Goal: Task Accomplishment & Management: Use online tool/utility

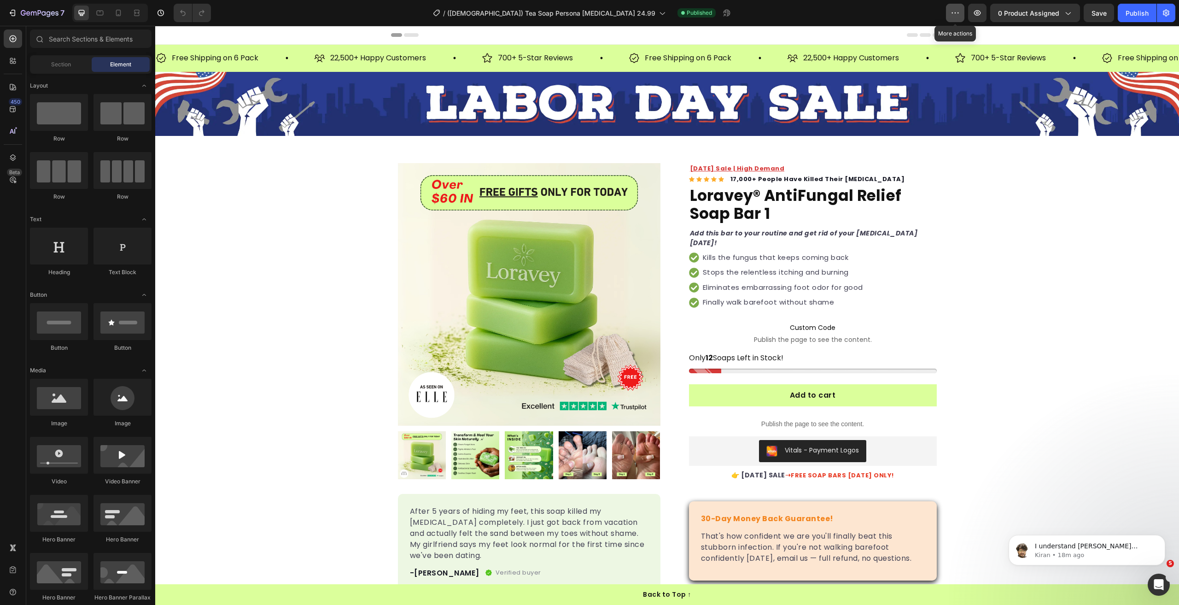
click at [961, 12] on button "button" at bounding box center [955, 13] width 18 height 18
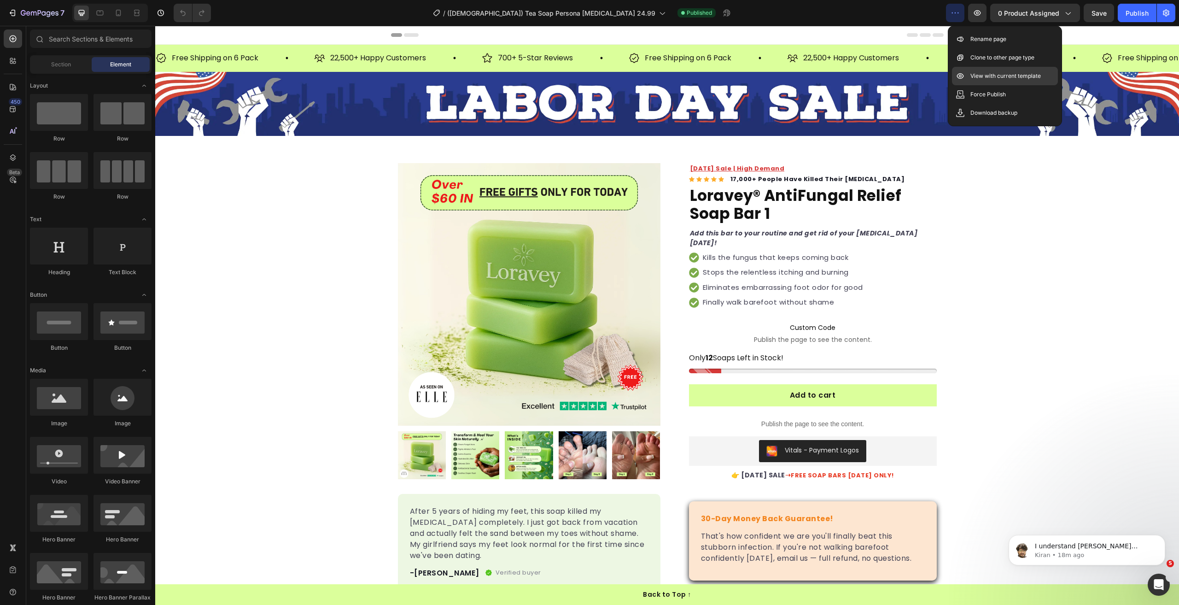
click at [997, 71] on p "View with current template" at bounding box center [1005, 75] width 70 height 9
click at [776, 419] on p "Publish the page to see the content." at bounding box center [813, 424] width 248 height 10
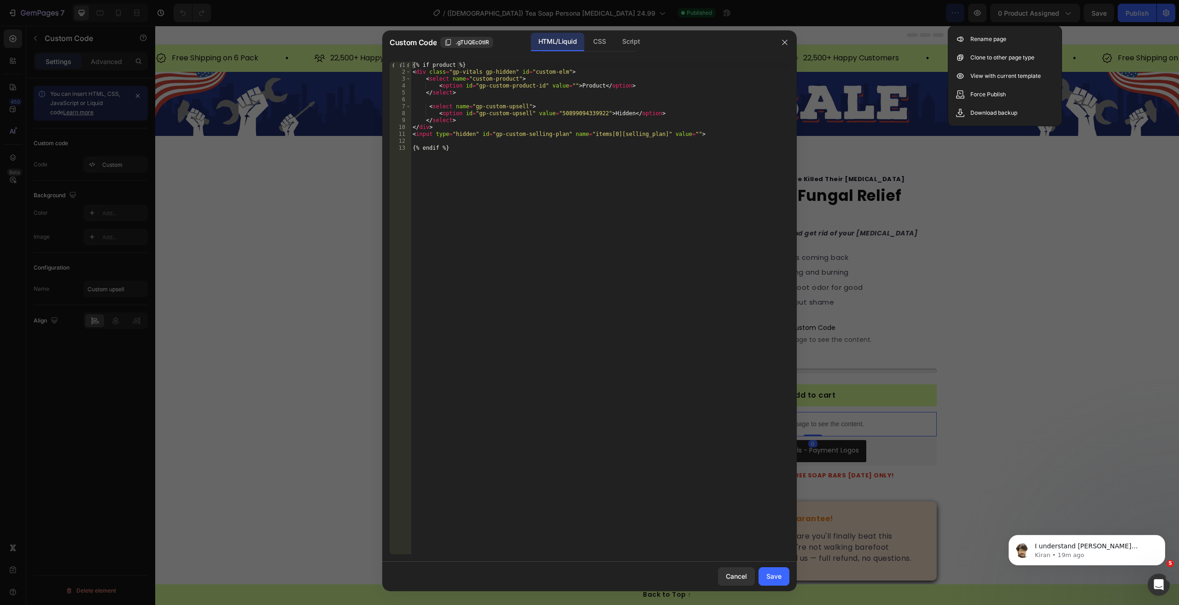
type textarea "{% endif %}"
click at [592, 179] on div "{% if product %} < div class = "gp-vitals gp-hidden" id = "custom-elm" > < sele…" at bounding box center [600, 315] width 378 height 506
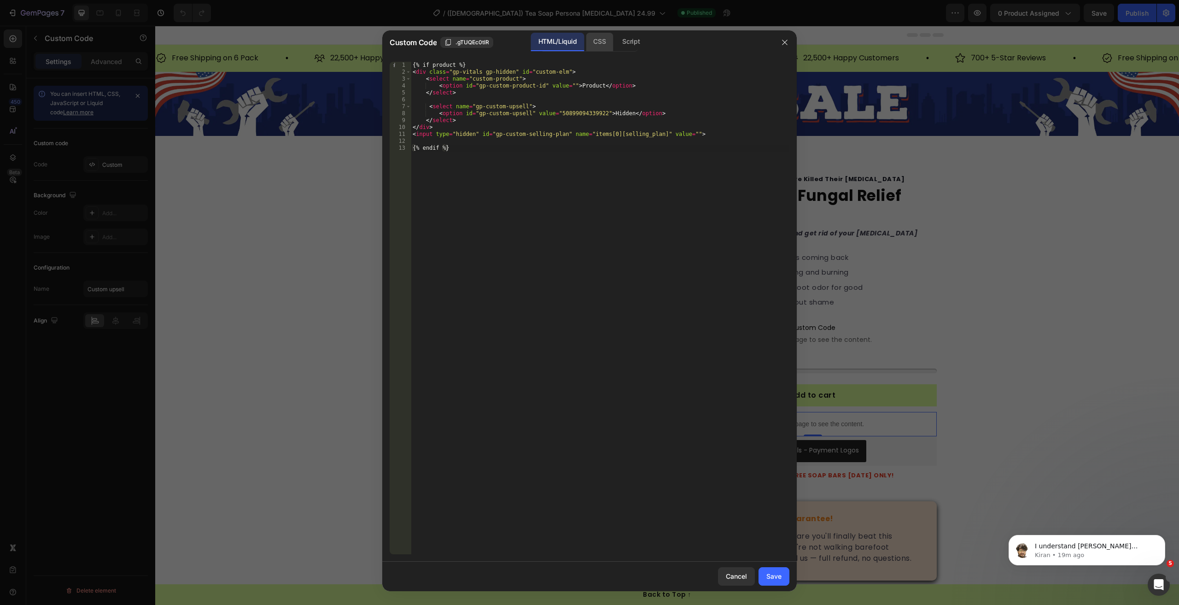
click at [615, 48] on div "CSS" at bounding box center [631, 42] width 32 height 18
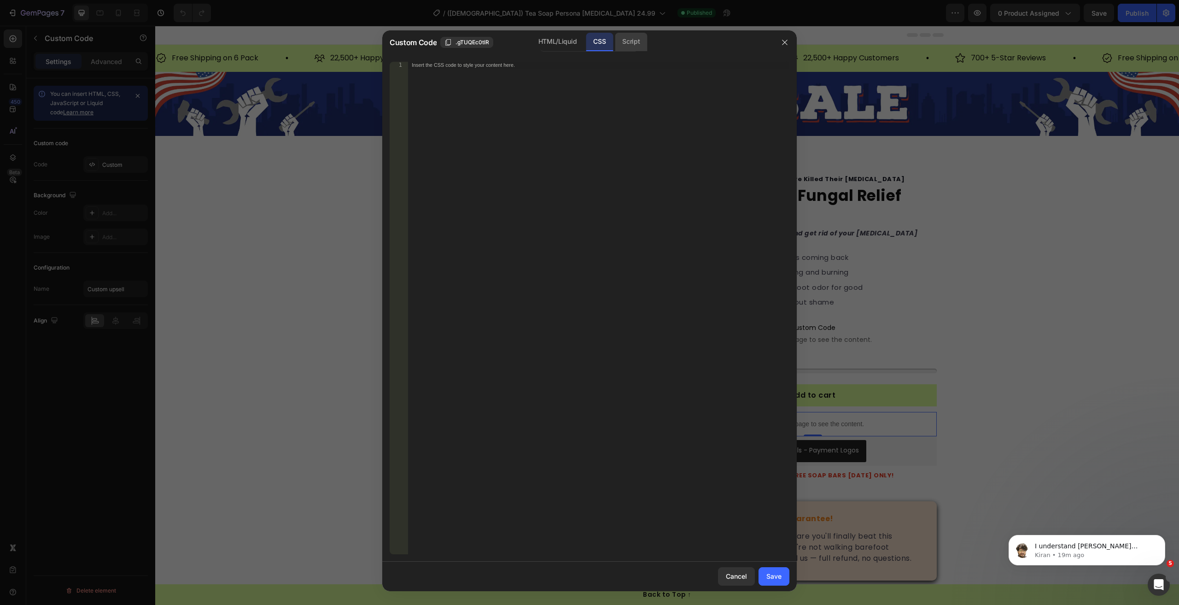
click at [633, 47] on div "Script" at bounding box center [631, 42] width 32 height 18
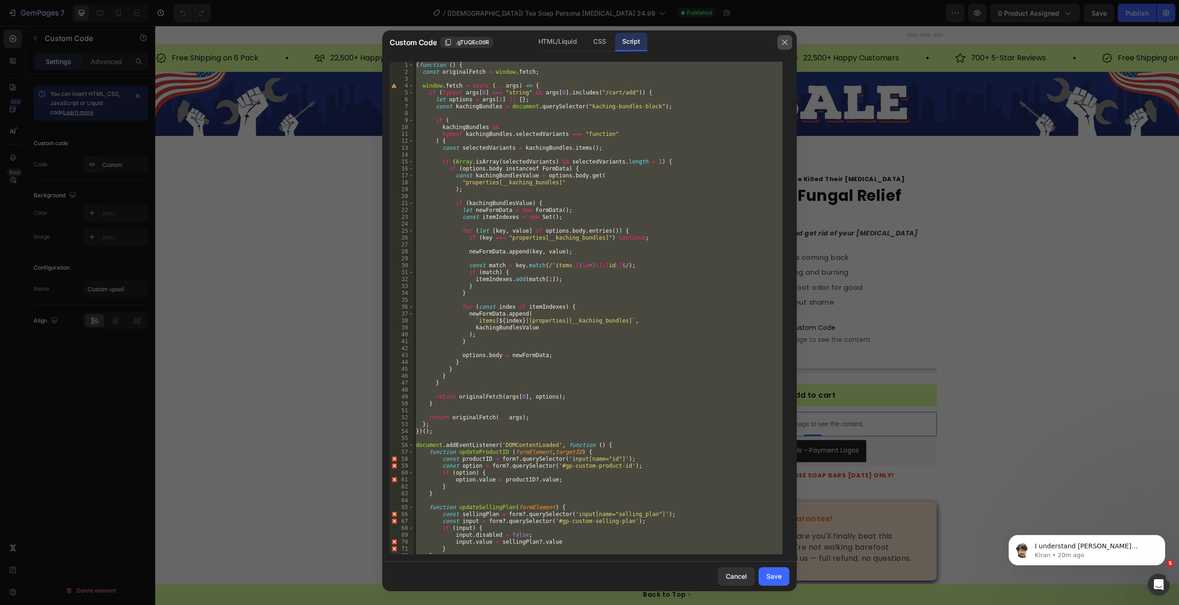
click at [779, 47] on button "button" at bounding box center [784, 42] width 15 height 15
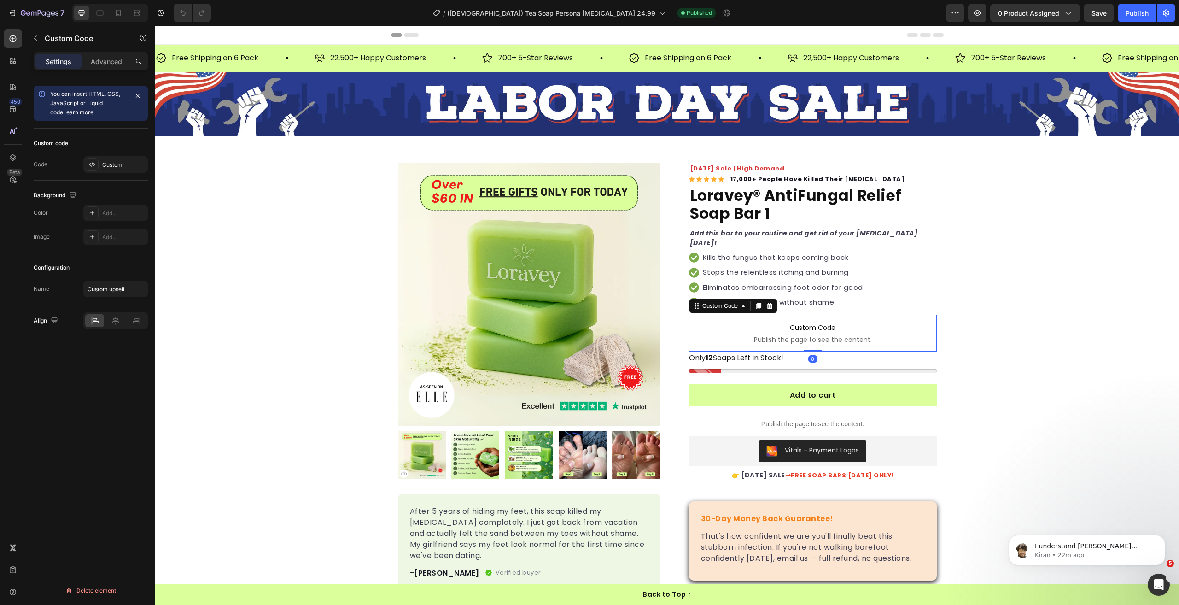
click at [795, 342] on span "Publish the page to see the content." at bounding box center [813, 339] width 248 height 9
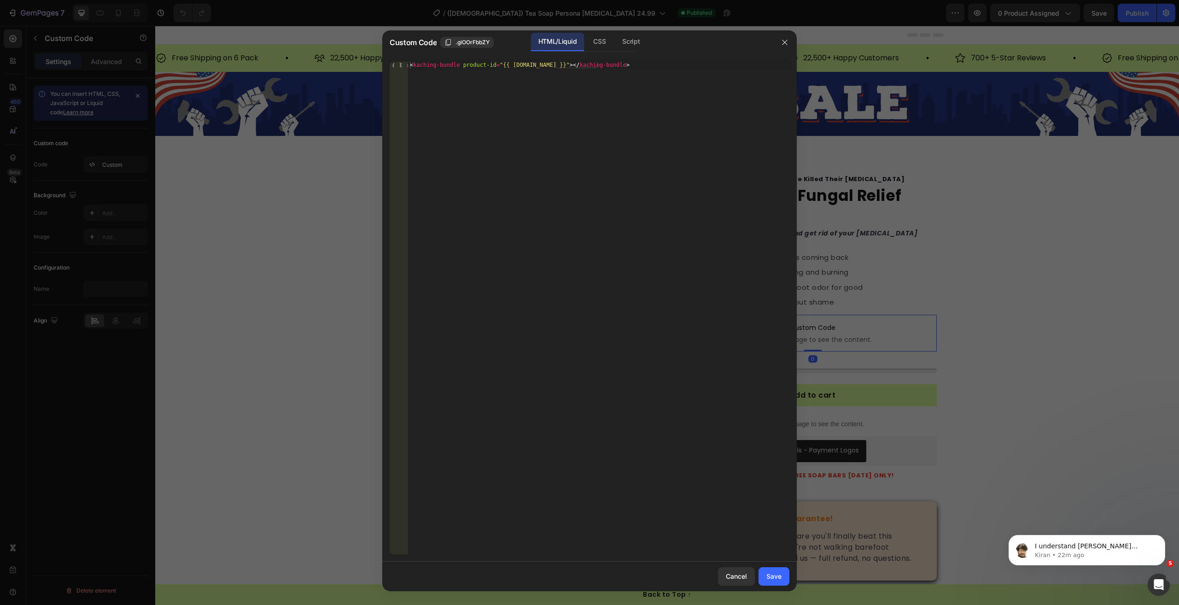
drag, startPoint x: 626, startPoint y: 42, endPoint x: 613, endPoint y: 41, distance: 12.5
click at [625, 42] on div "Script" at bounding box center [631, 42] width 32 height 18
click at [607, 40] on div "CSS" at bounding box center [599, 42] width 27 height 18
click at [794, 42] on div at bounding box center [785, 42] width 24 height 24
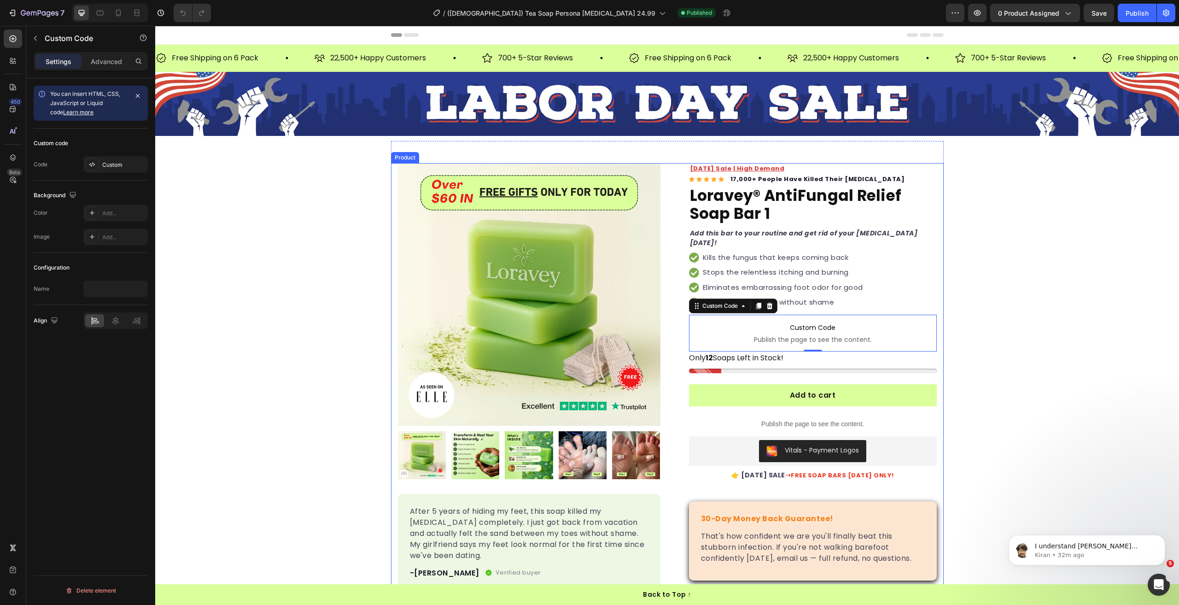
click at [662, 245] on div "Product Images After 5 years of hiding my feet, this soap killed my athlete's f…" at bounding box center [667, 408] width 553 height 490
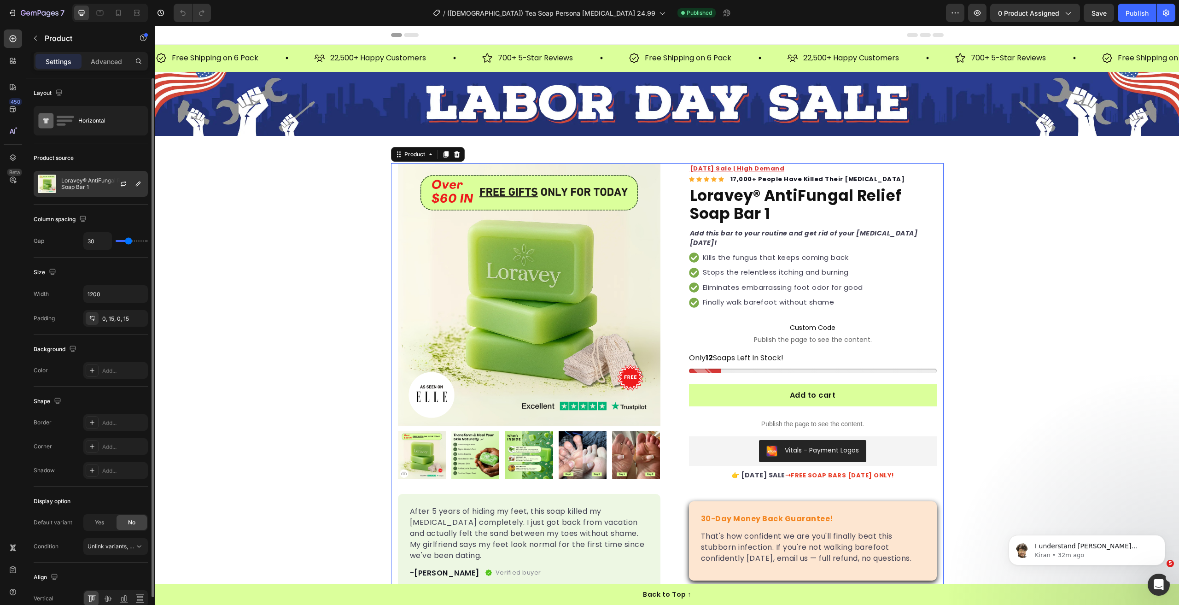
click at [94, 180] on p "Loravey® AntiFungal Relief Soap Bar 1" at bounding box center [102, 183] width 82 height 13
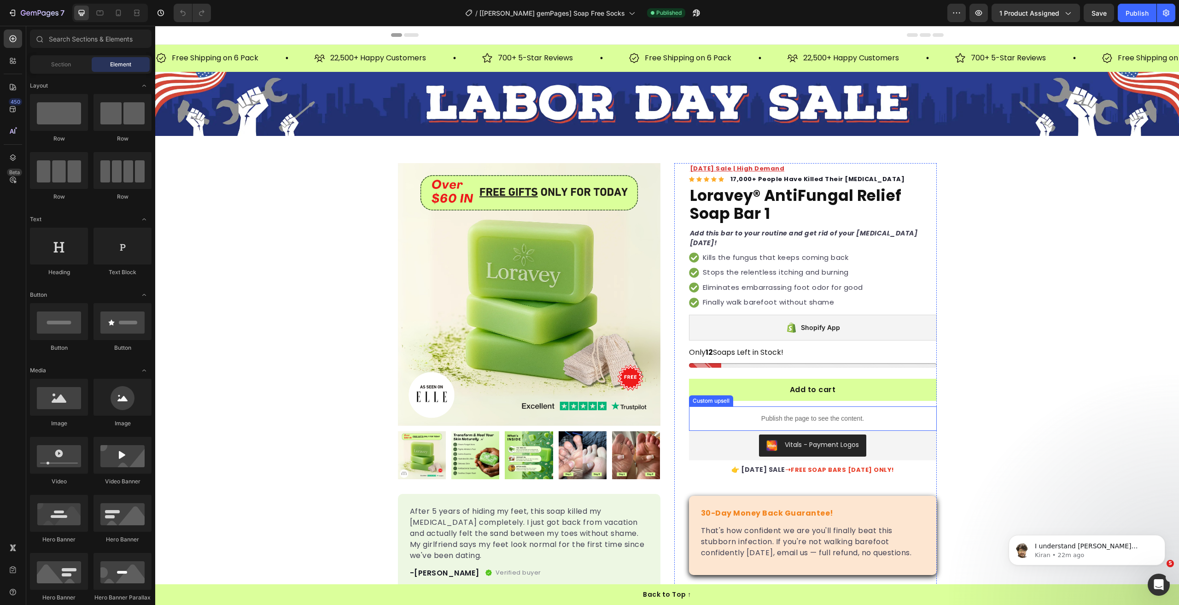
click at [794, 418] on p "Publish the page to see the content." at bounding box center [813, 418] width 248 height 10
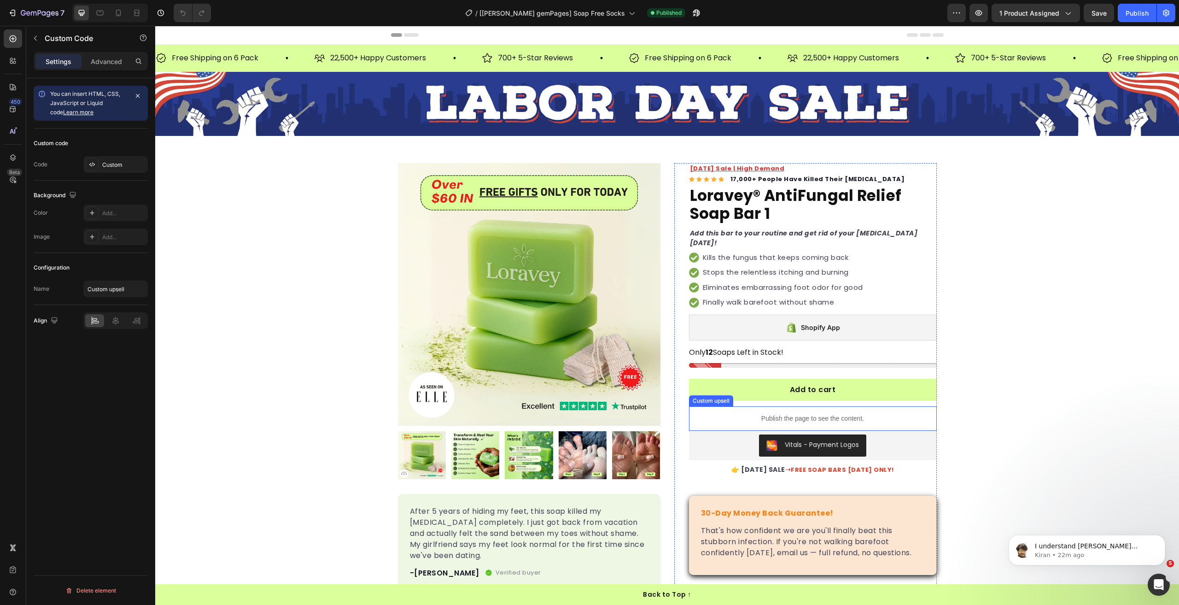
click at [794, 418] on p "Publish the page to see the content." at bounding box center [813, 418] width 248 height 10
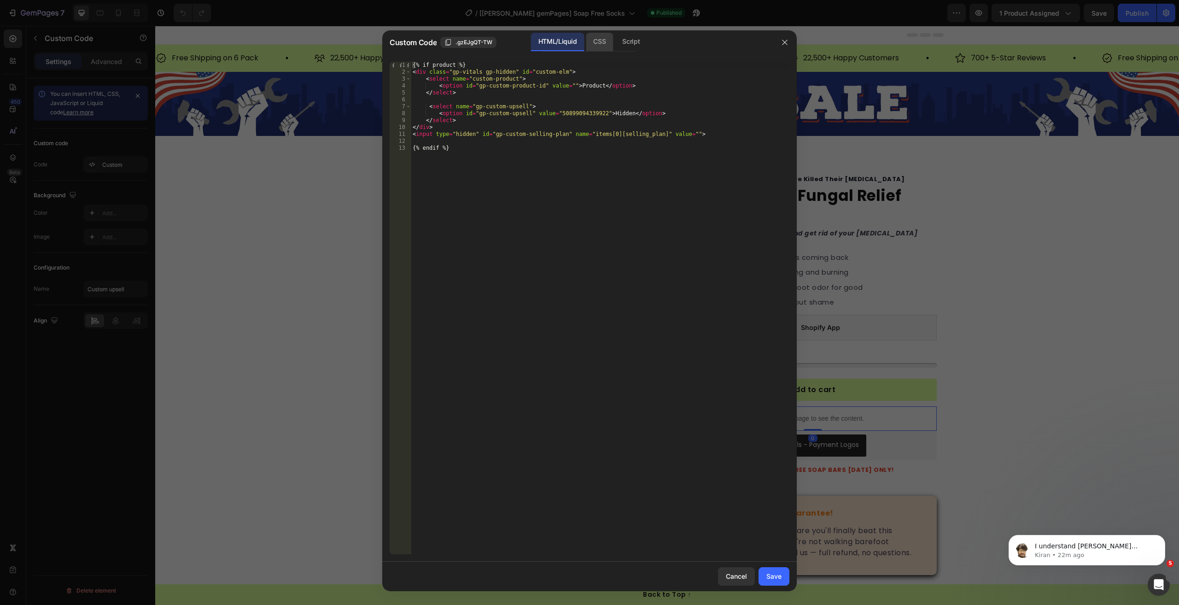
click at [615, 51] on div "CSS" at bounding box center [631, 42] width 32 height 18
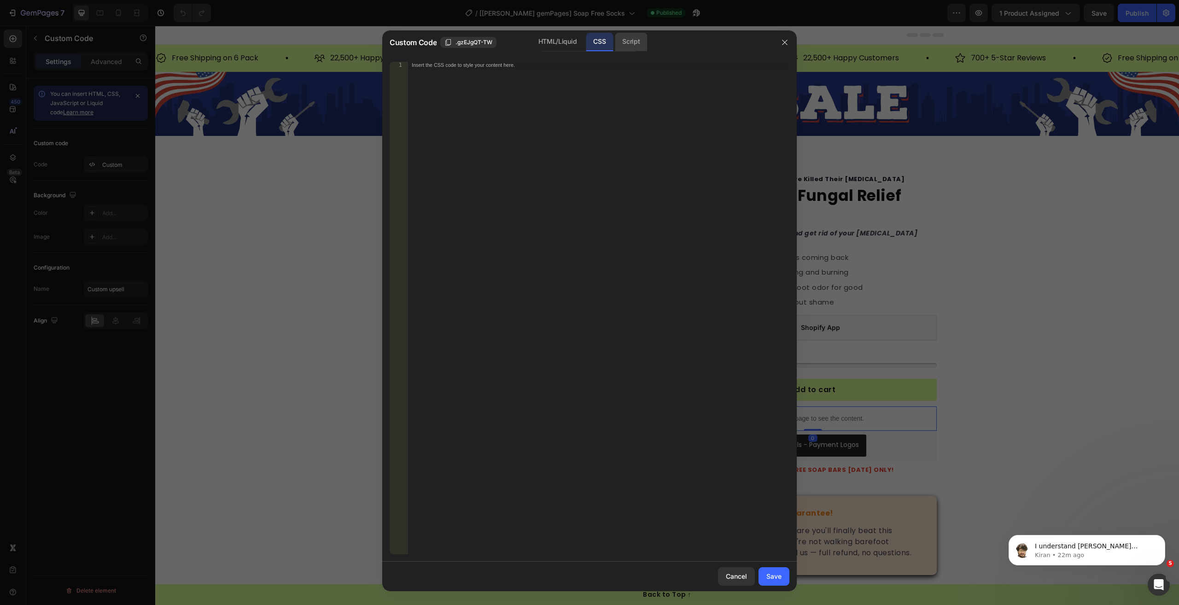
click at [623, 47] on div "Script" at bounding box center [631, 42] width 32 height 18
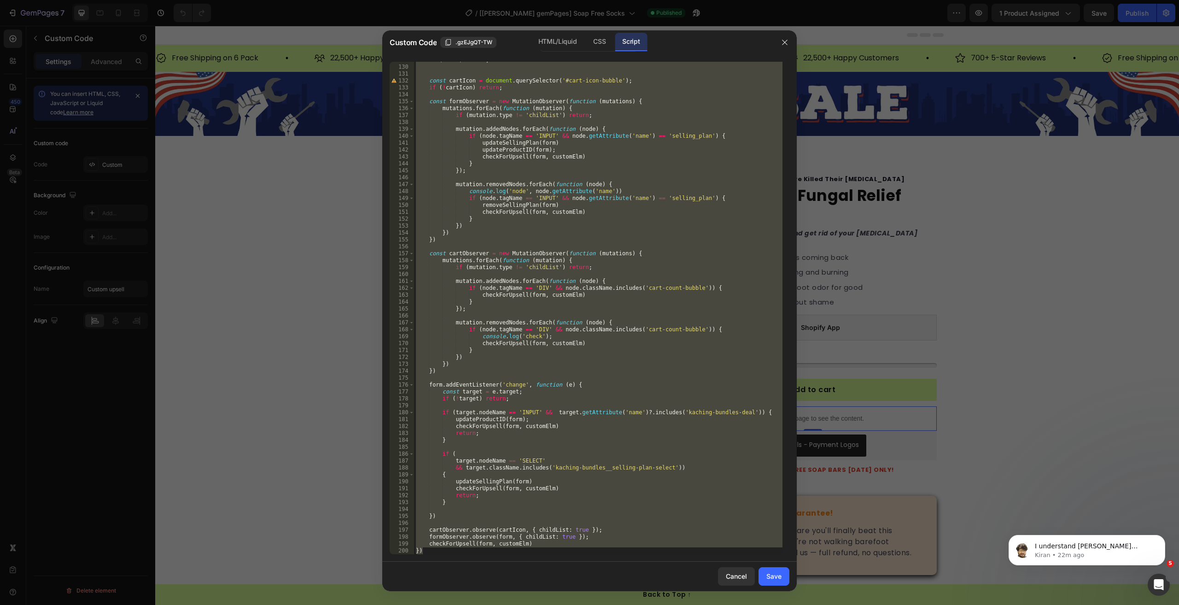
scroll to position [889, 0]
click at [789, 38] on button "button" at bounding box center [784, 42] width 15 height 15
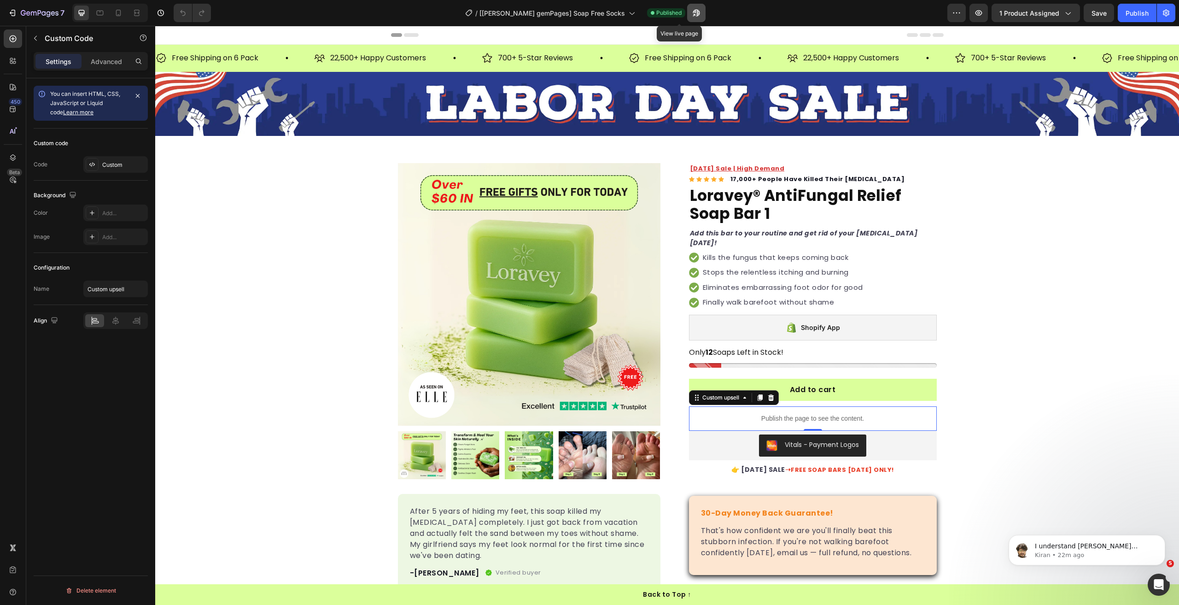
click at [693, 14] on icon "button" at bounding box center [694, 15] width 2 height 2
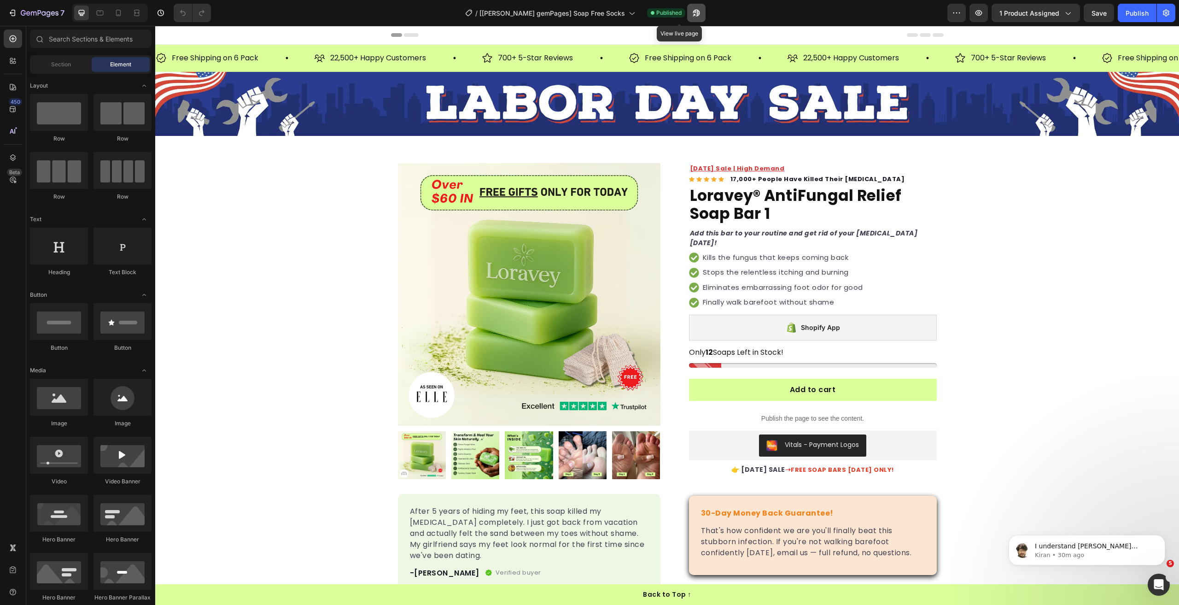
click at [687, 14] on button "button" at bounding box center [696, 13] width 18 height 18
click at [674, 218] on div "Labor Day Sale | High Demand Text block Icon Icon Icon Icon Icon Icon List Hoz …" at bounding box center [805, 405] width 262 height 485
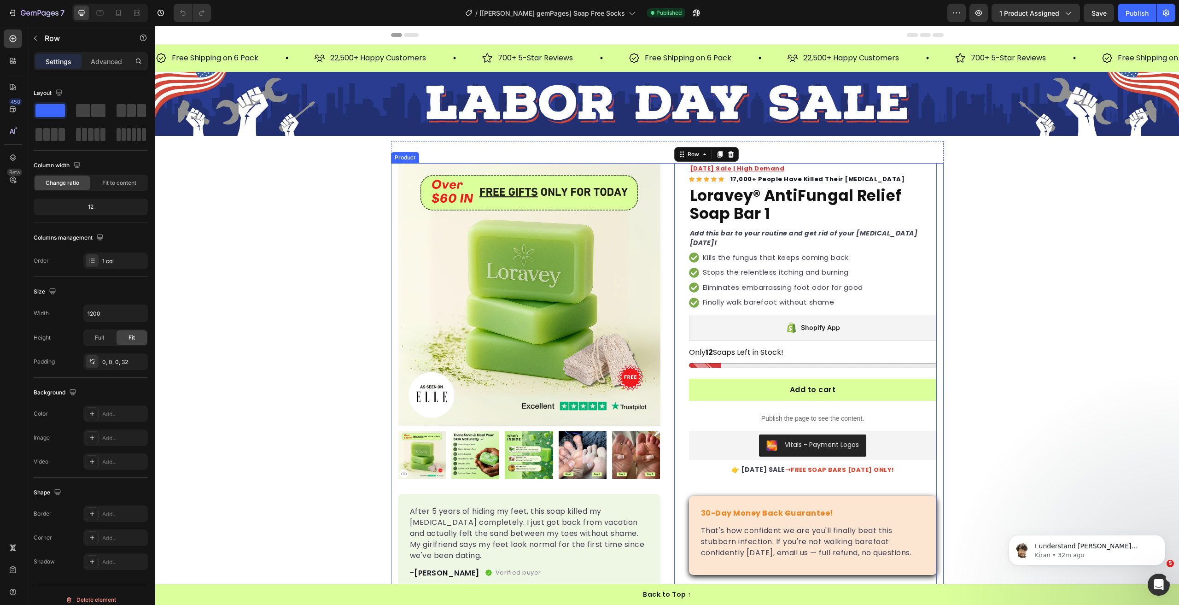
click at [658, 214] on div "Product Images After 5 years of hiding my feet, this soap killed my athlete's f…" at bounding box center [667, 405] width 553 height 485
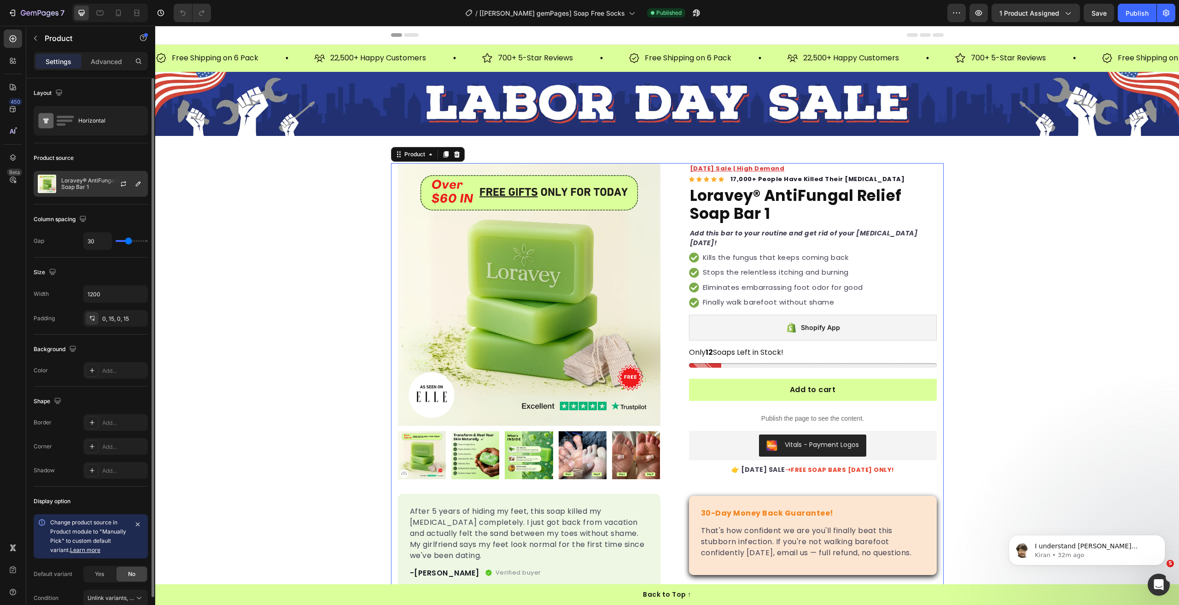
click at [53, 177] on img at bounding box center [47, 184] width 18 height 18
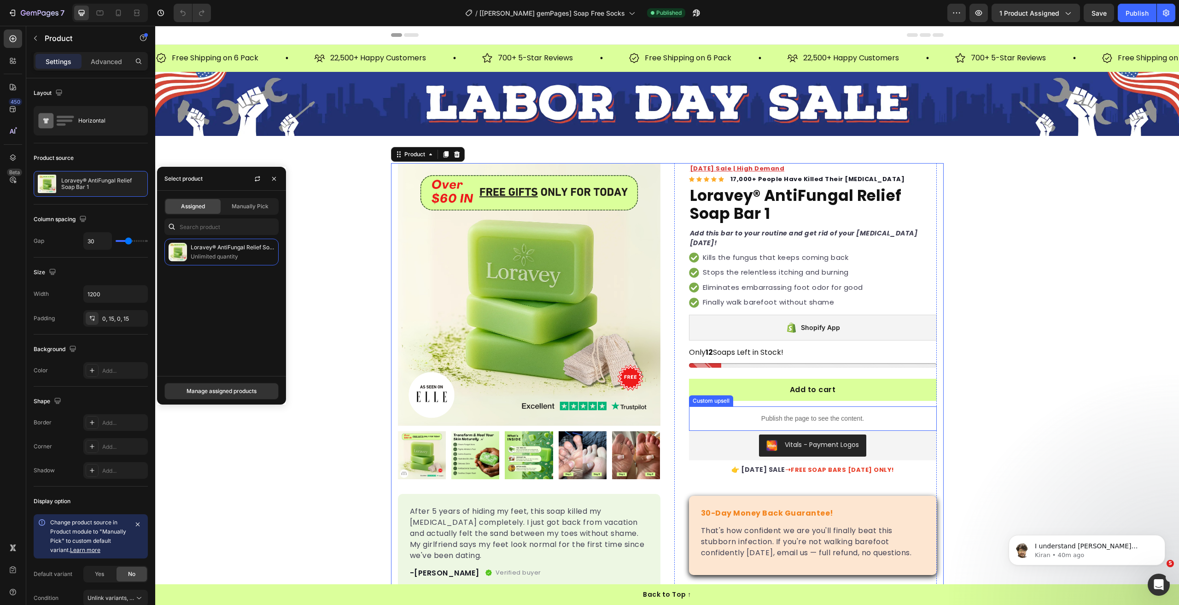
click at [783, 420] on p "Publish the page to see the content." at bounding box center [813, 418] width 248 height 10
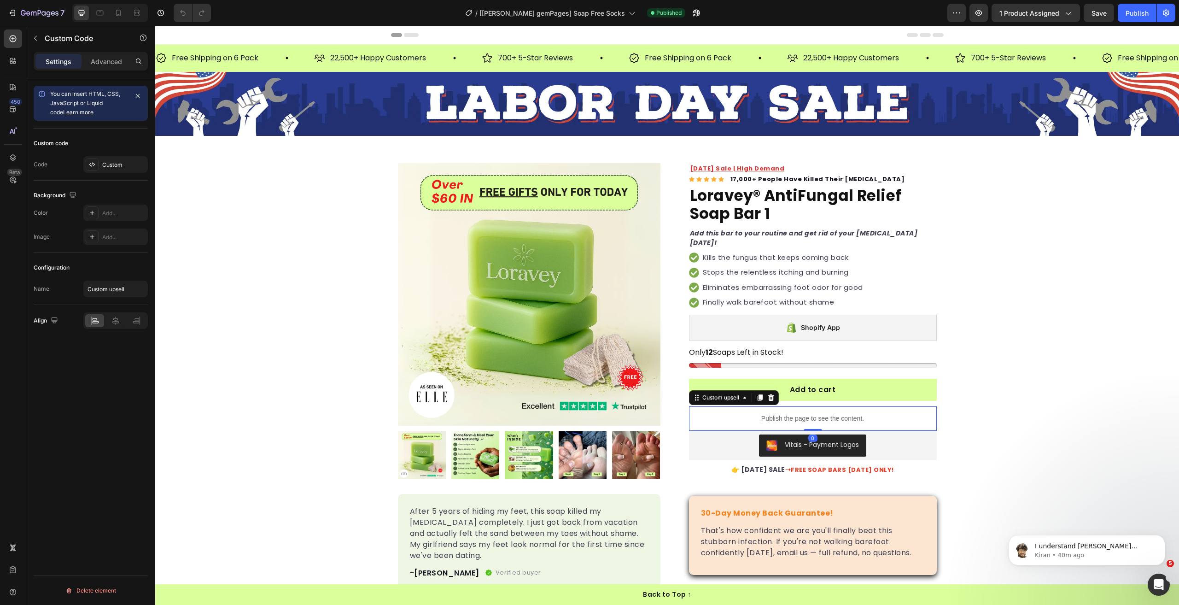
click at [783, 420] on p "Publish the page to see the content." at bounding box center [813, 418] width 248 height 10
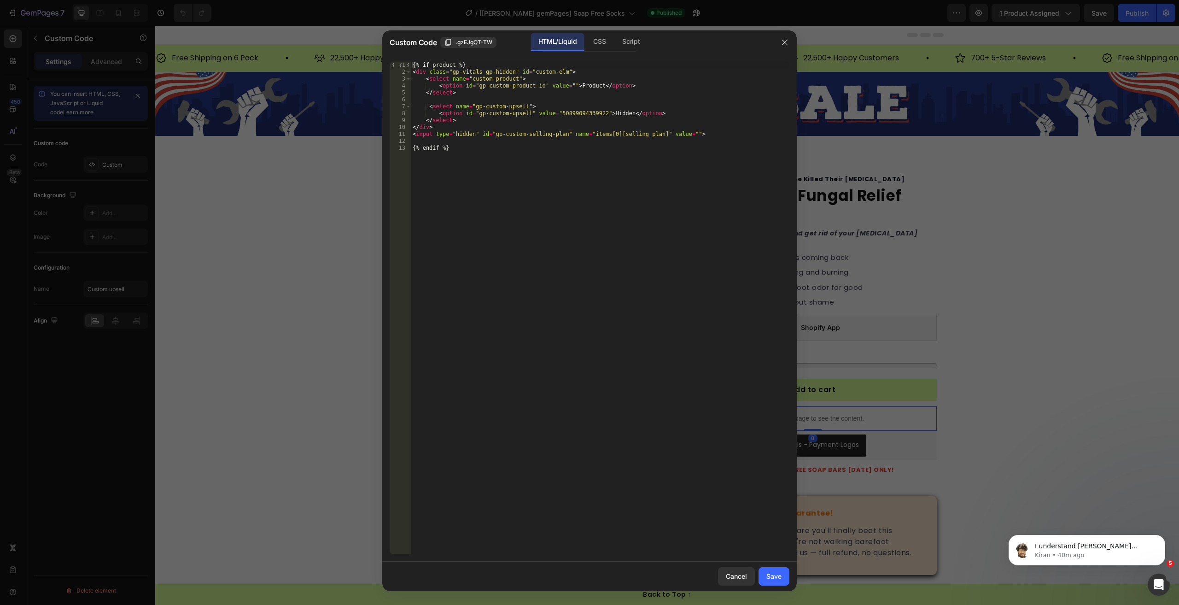
click at [786, 50] on div at bounding box center [785, 42] width 24 height 24
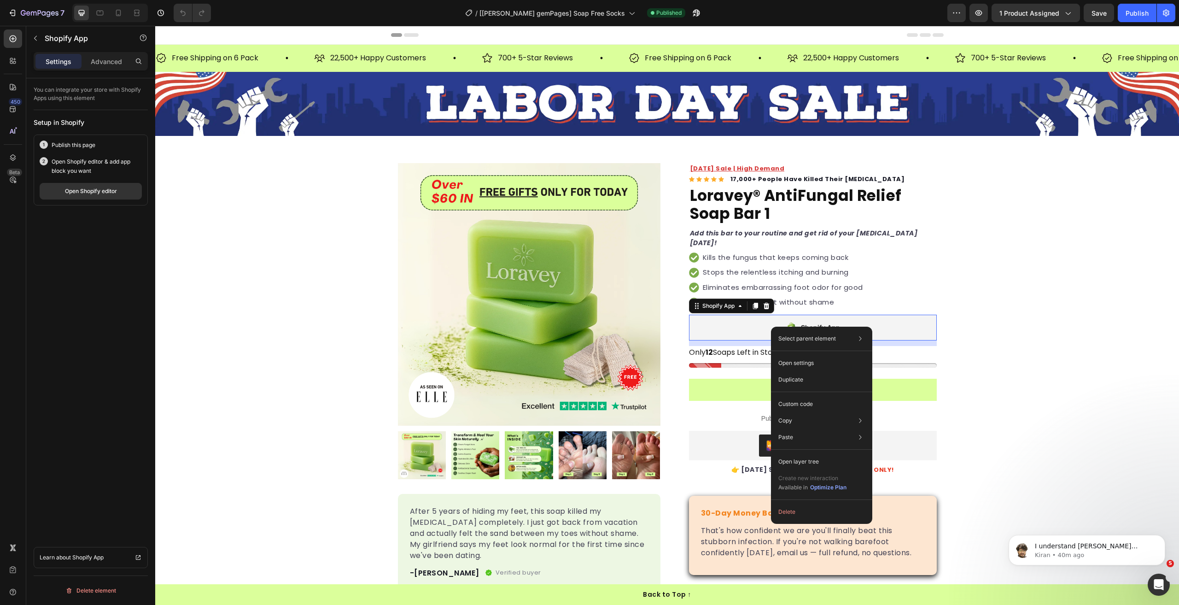
click at [749, 326] on div "Shopify App" at bounding box center [813, 327] width 248 height 26
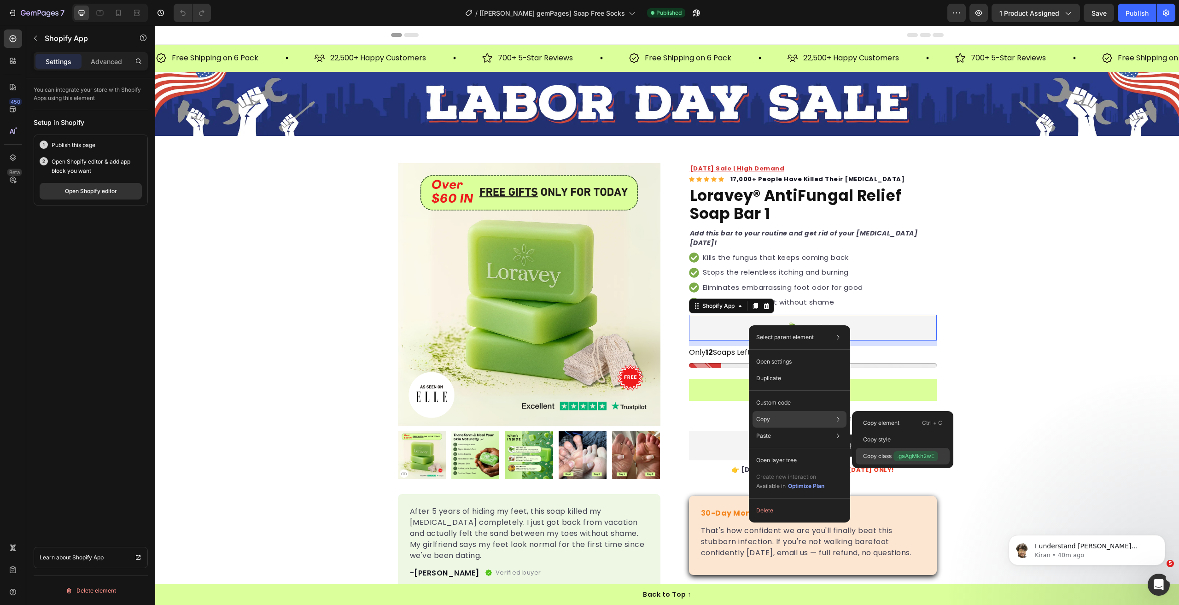
drag, startPoint x: 905, startPoint y: 462, endPoint x: 527, endPoint y: 134, distance: 500.7
click at [905, 462] on div "Copy class .gaAgMkh2wE" at bounding box center [903, 456] width 94 height 17
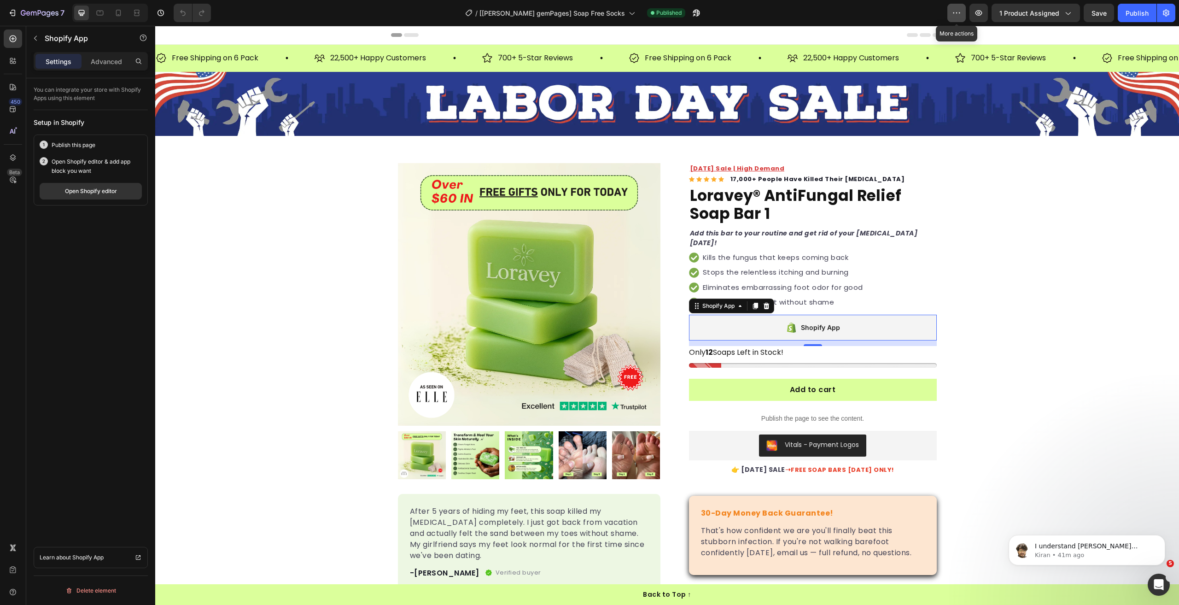
click at [952, 18] on button "button" at bounding box center [956, 13] width 18 height 18
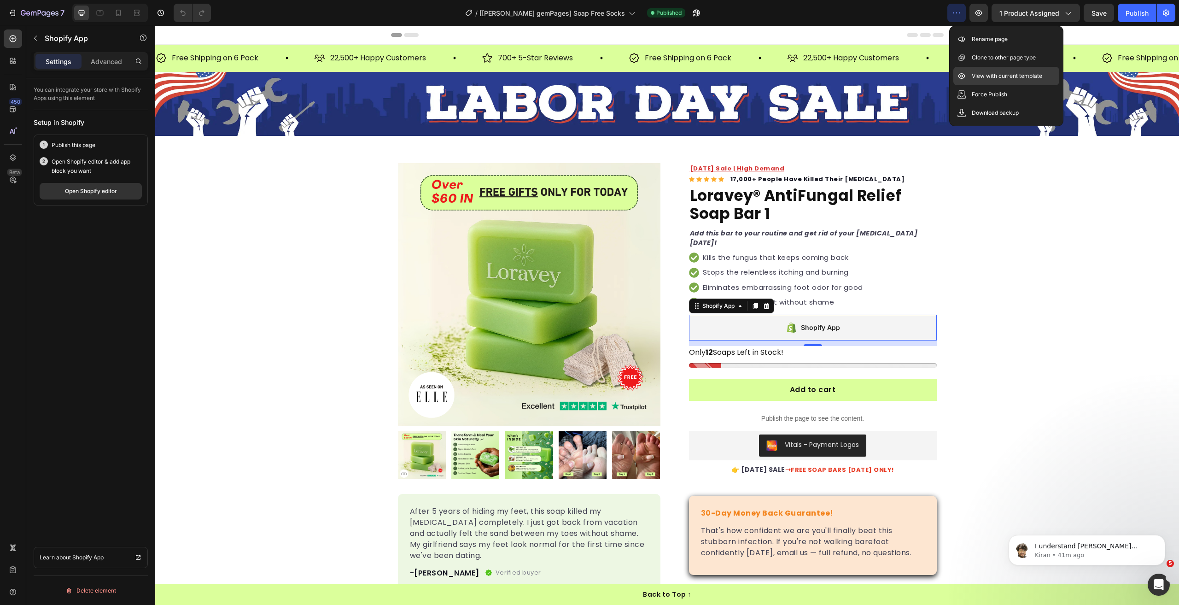
click at [991, 76] on p "View with current template" at bounding box center [1007, 75] width 70 height 9
click at [758, 420] on p "Publish the page to see the content." at bounding box center [813, 418] width 248 height 10
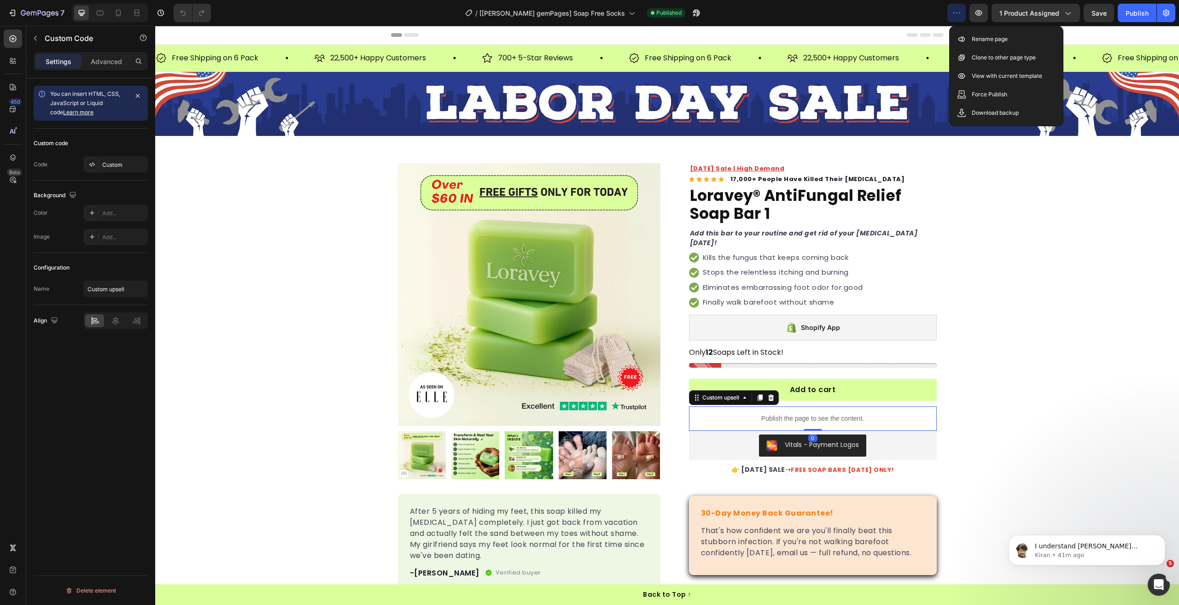
click at [758, 420] on p "Publish the page to see the content." at bounding box center [813, 418] width 248 height 10
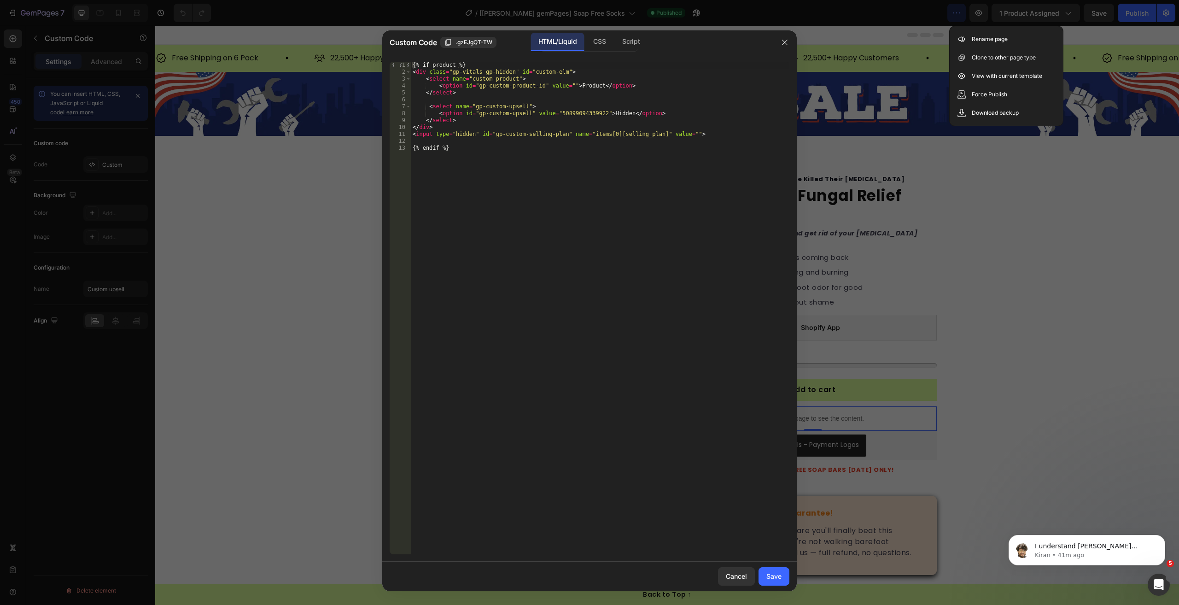
type textarea "<option id="gp-custom-upsell" value="50899094339922">Hidden</option>"
click at [578, 115] on div "{% if product %} < div class = "gp-vitals gp-hidden" id = "custom-elm" > < sele…" at bounding box center [600, 315] width 378 height 506
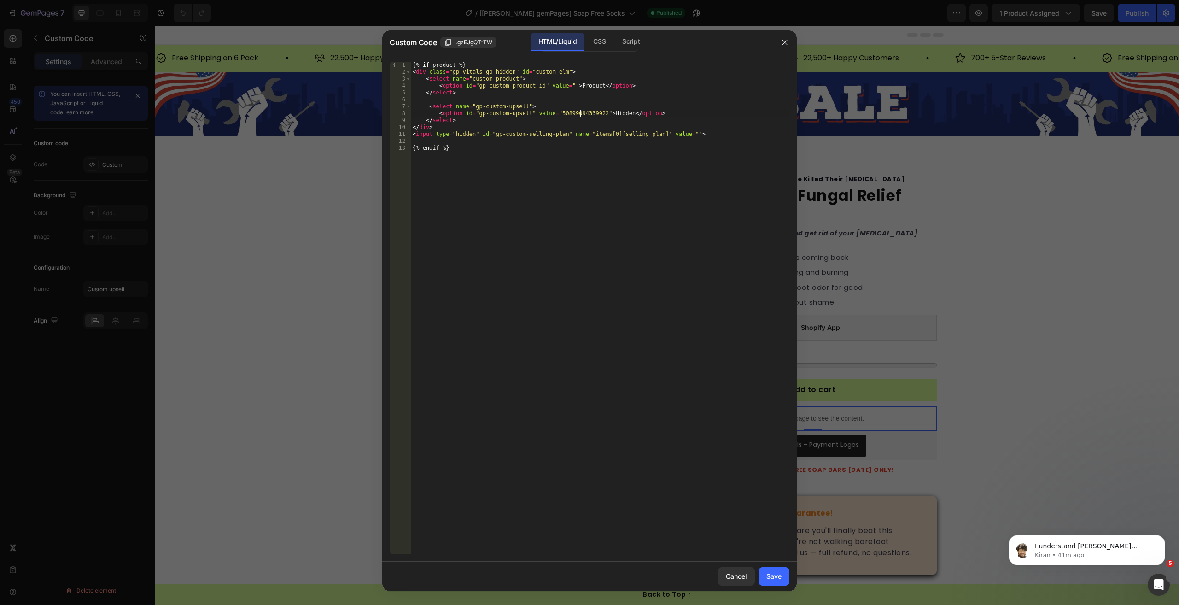
click at [578, 115] on div "{% if product %} < div class = "gp-vitals gp-hidden" id = "custom-elm" > < sele…" at bounding box center [600, 315] width 378 height 506
click at [615, 47] on div "CSS" at bounding box center [631, 42] width 32 height 18
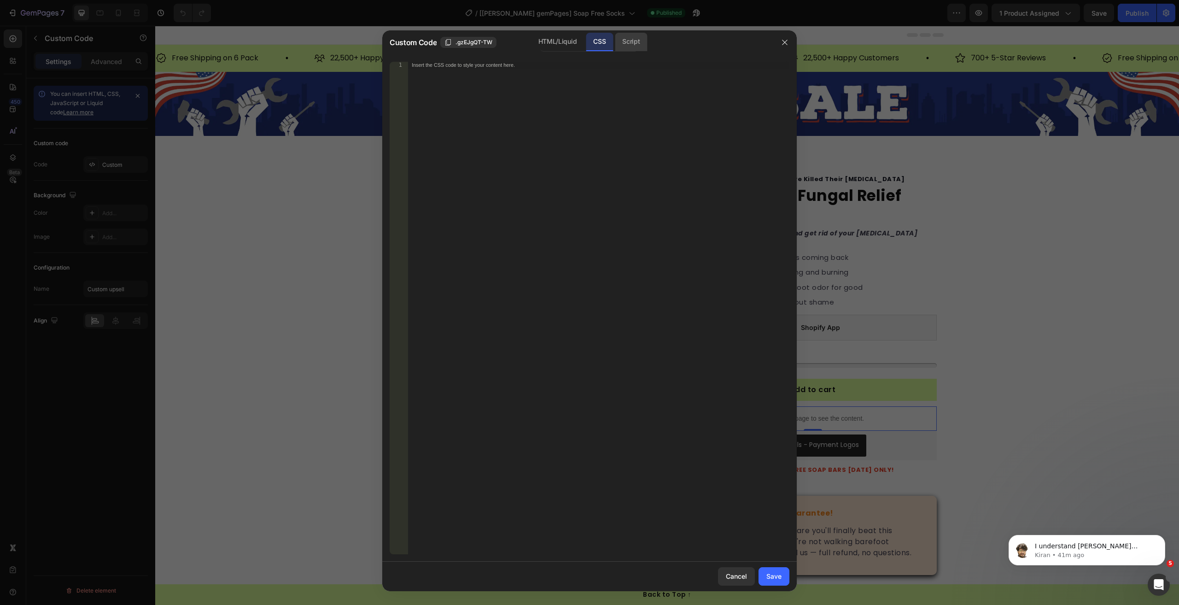
click at [634, 42] on div "Script" at bounding box center [631, 42] width 32 height 18
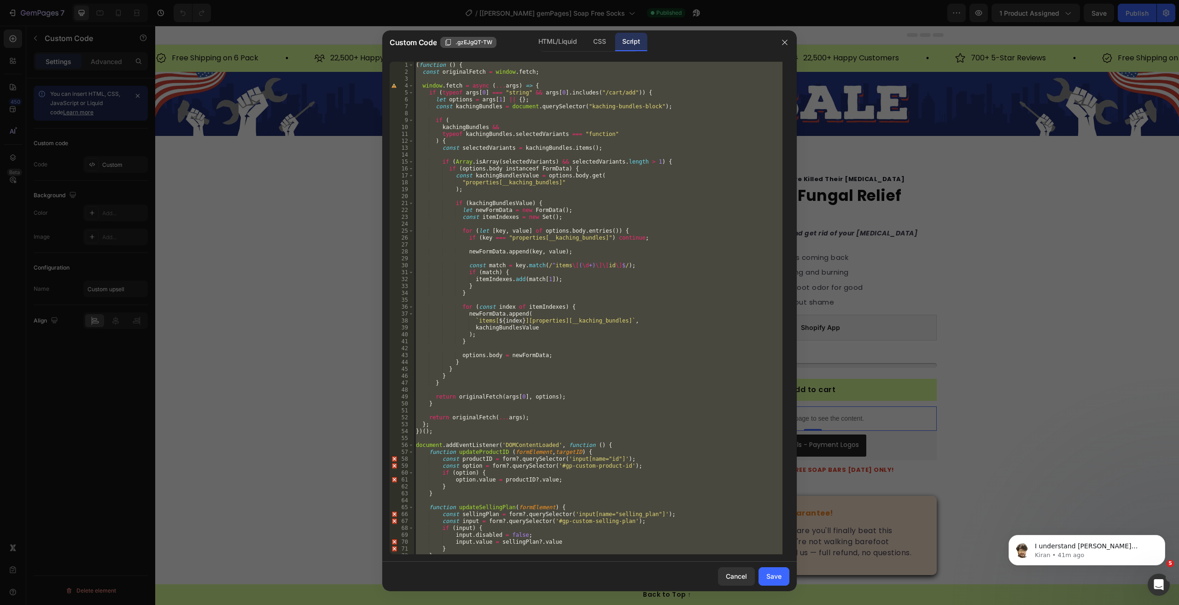
click at [475, 45] on span ".gzEJgQT-TW" at bounding box center [473, 42] width 37 height 8
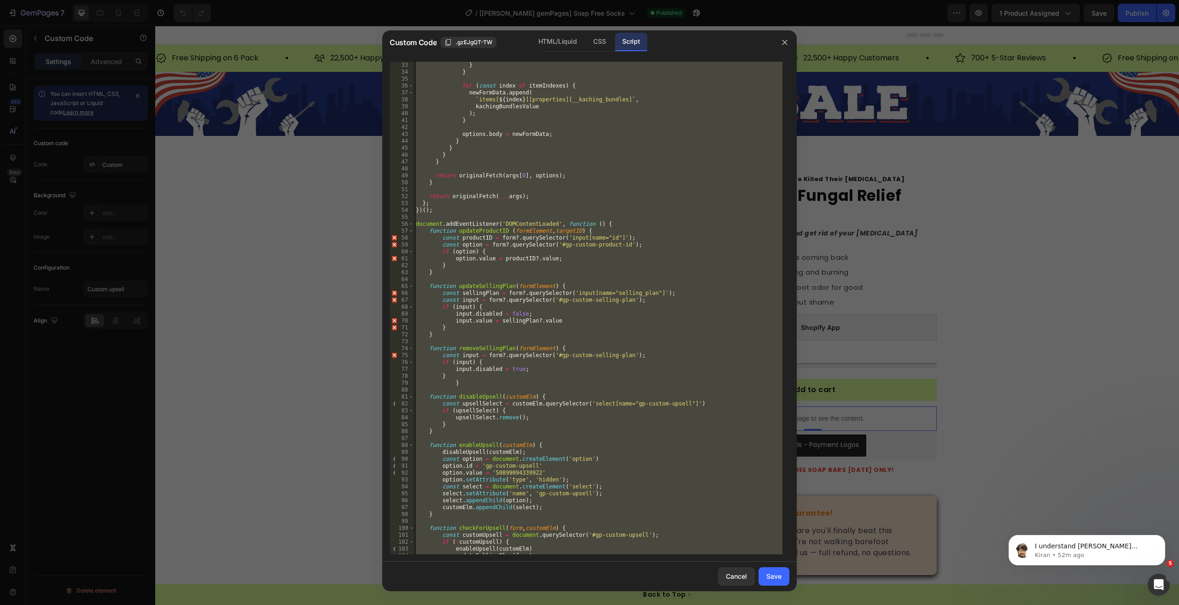
scroll to position [304, 0]
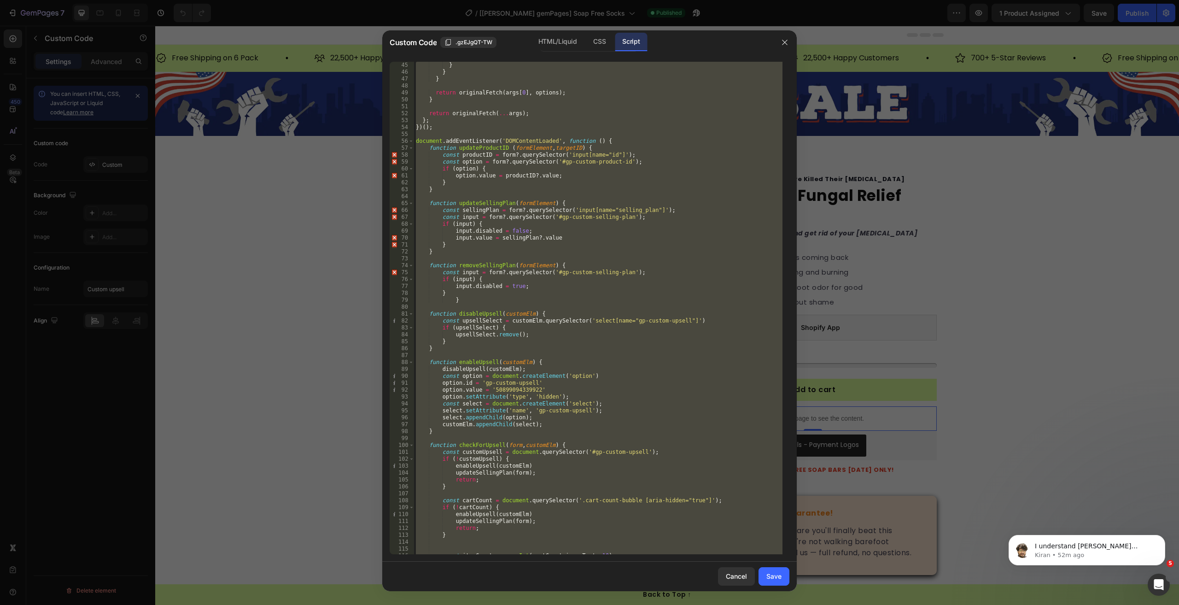
click at [562, 30] on div at bounding box center [589, 302] width 1179 height 605
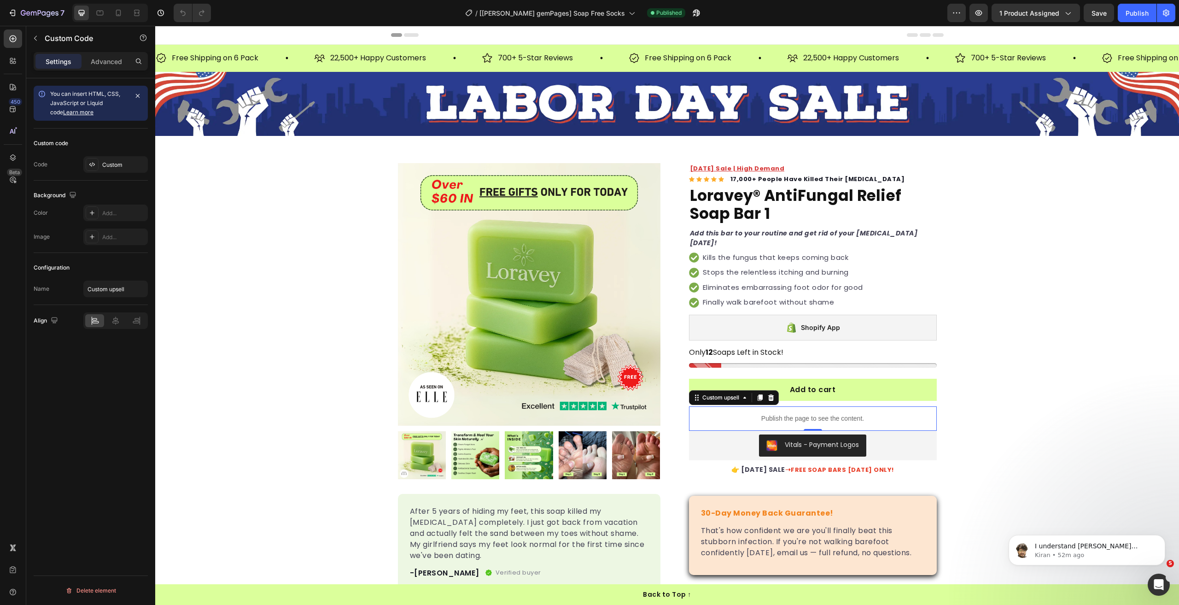
click at [766, 410] on div "Publish the page to see the content." at bounding box center [813, 418] width 248 height 24
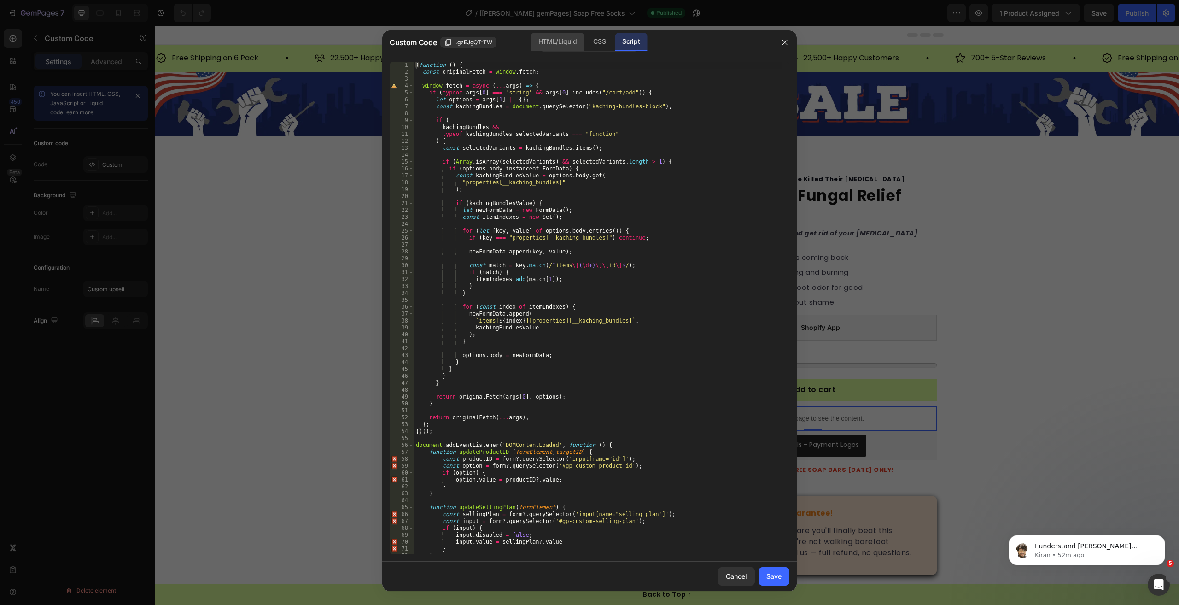
click at [586, 46] on div "HTML/Liquid" at bounding box center [599, 42] width 27 height 18
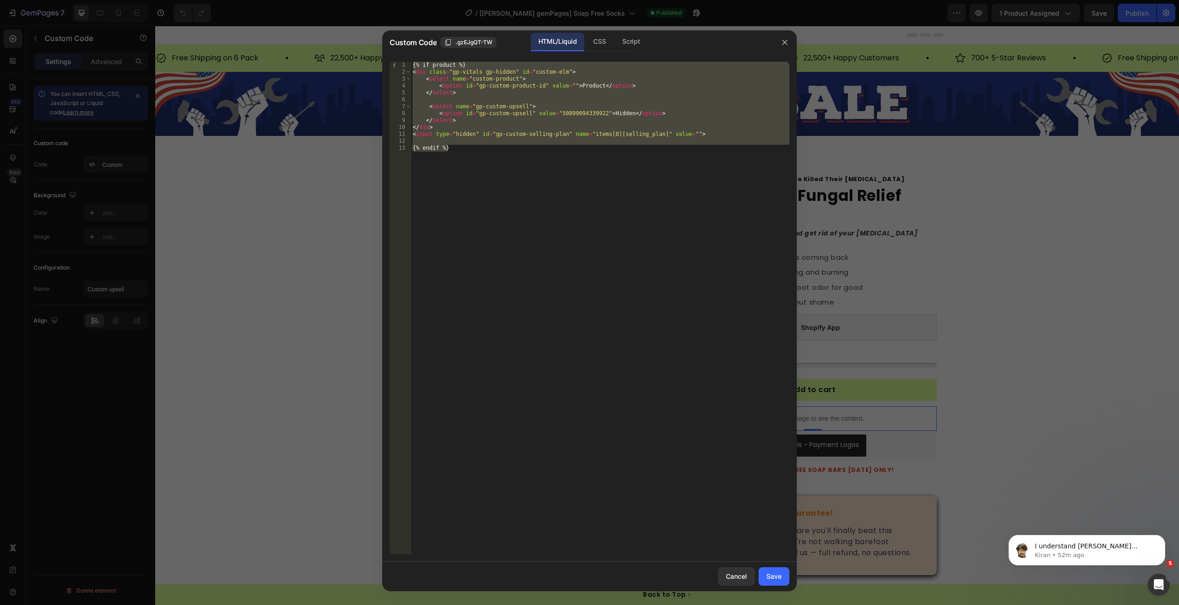
click at [559, 113] on div "{% if product %} < div class = "gp-vitals gp-hidden" id = "custom-elm" > < sele…" at bounding box center [600, 308] width 378 height 492
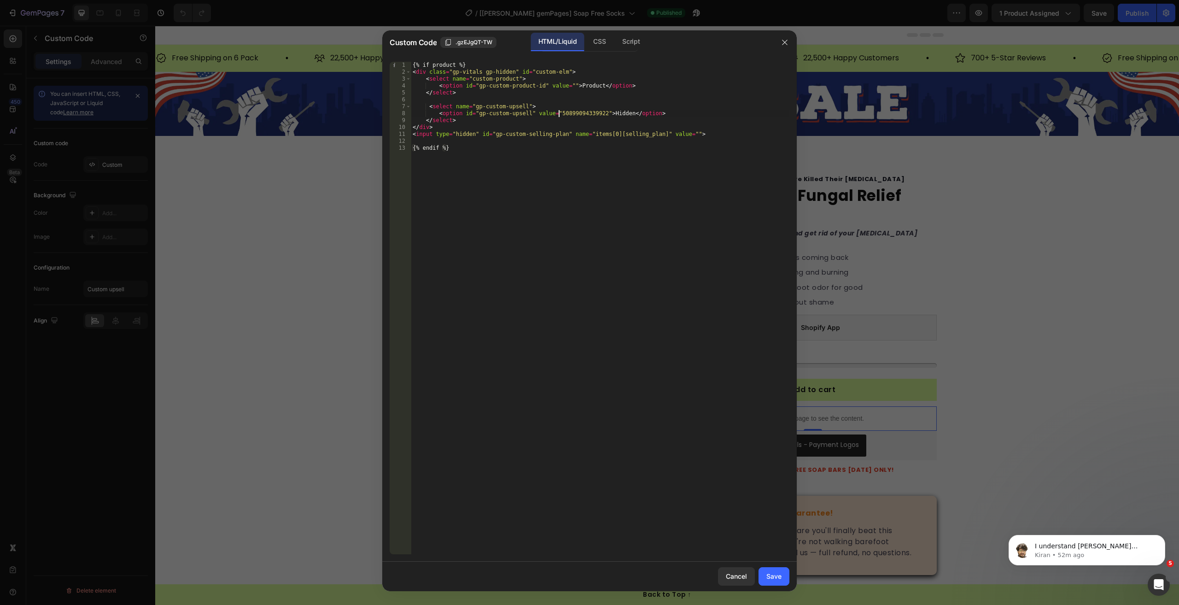
click at [559, 113] on div "{% if product %} < div class = "gp-vitals gp-hidden" id = "custom-elm" > < sele…" at bounding box center [600, 315] width 378 height 506
click at [618, 37] on div "Script" at bounding box center [631, 42] width 32 height 18
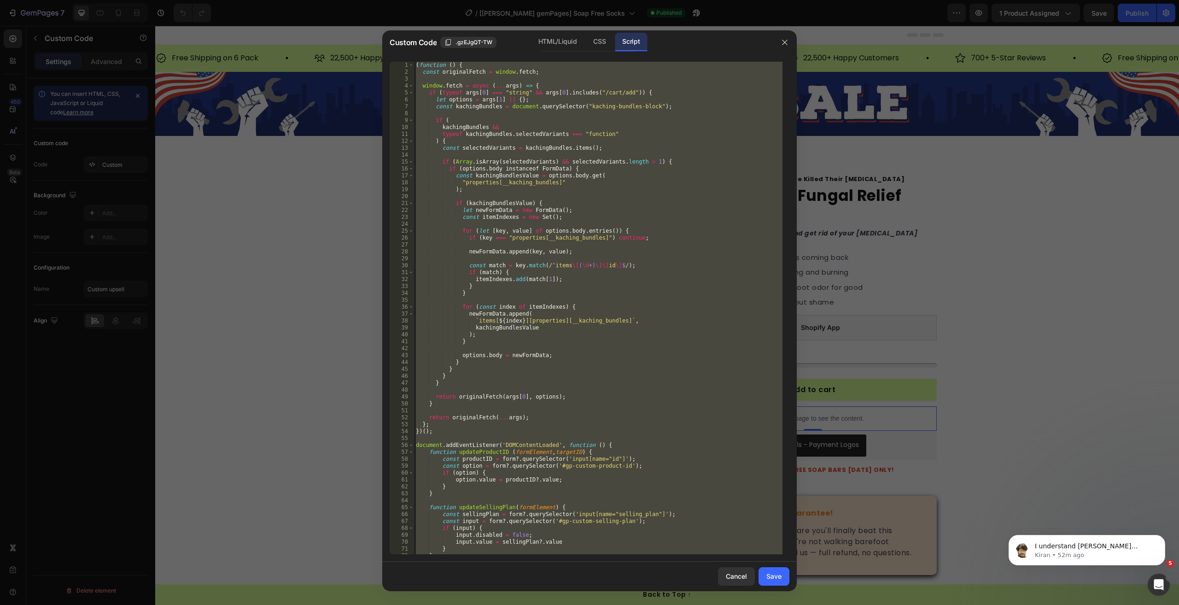
click at [640, 162] on div "( function ( ) { const originalFetch = window . fetch ; window . fetch = async …" at bounding box center [598, 308] width 368 height 492
type textarea "if (Array.isArray(selectedVariants) && selectedVariants.length > 1) {"
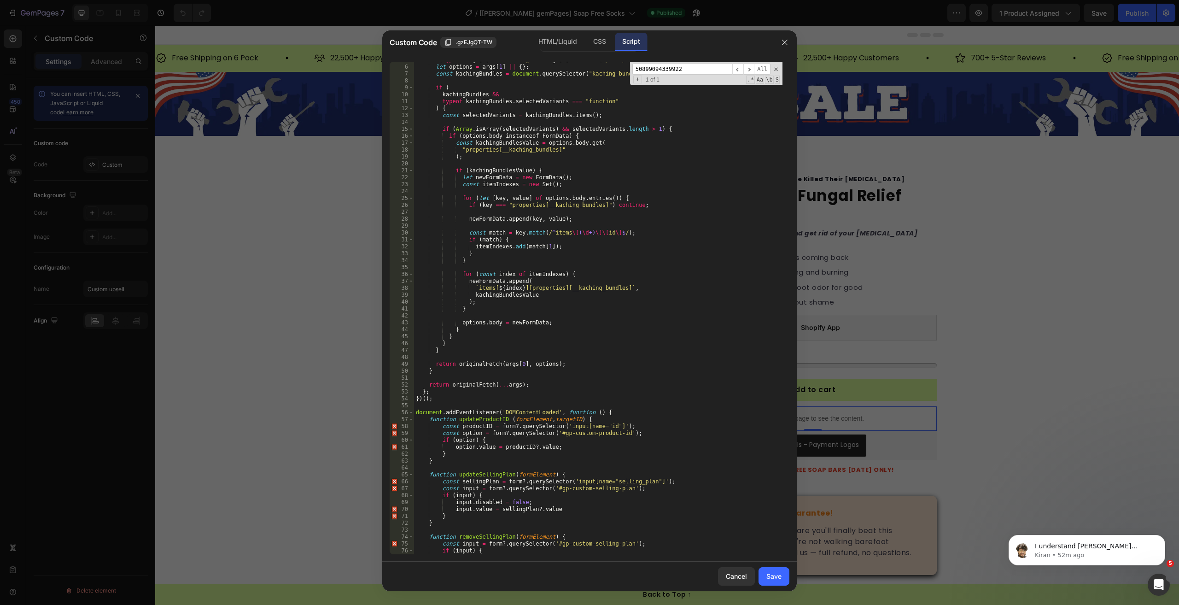
scroll to position [0, 0]
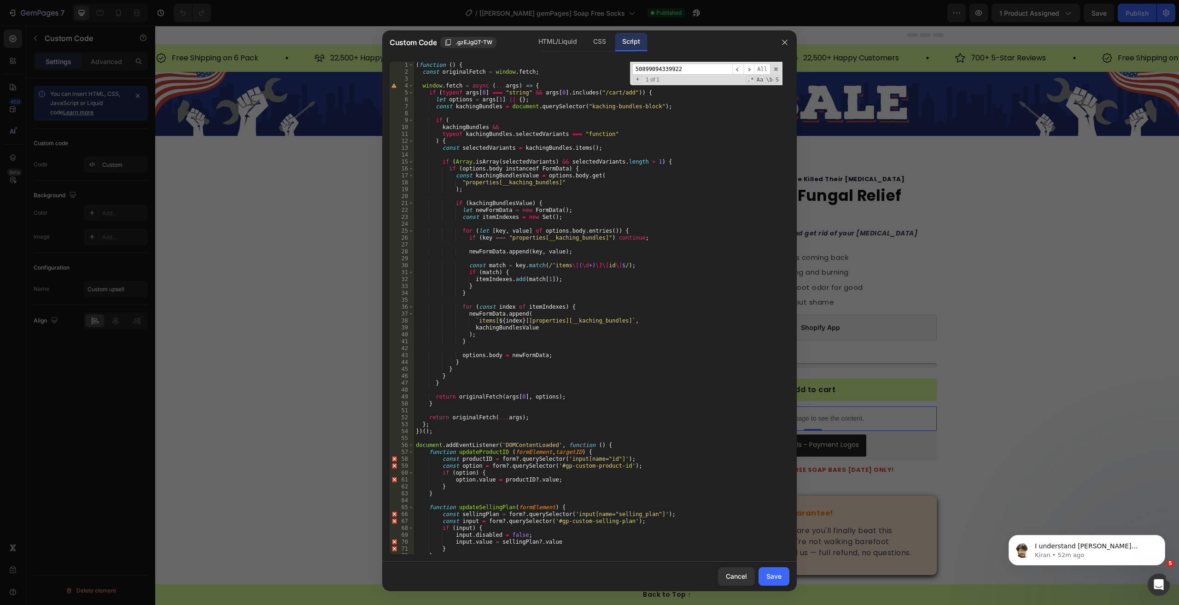
type input "50899094339922"
click at [577, 106] on div "( function ( ) { const originalFetch = window . fetch ; window . fetch = async …" at bounding box center [598, 315] width 368 height 506
click at [641, 108] on div "( function ( ) { const originalFetch = window . fetch ; window . fetch = async …" at bounding box center [598, 315] width 368 height 506
click at [492, 105] on div "( function ( ) { const originalFetch = window . fetch ; window . fetch = async …" at bounding box center [598, 315] width 368 height 506
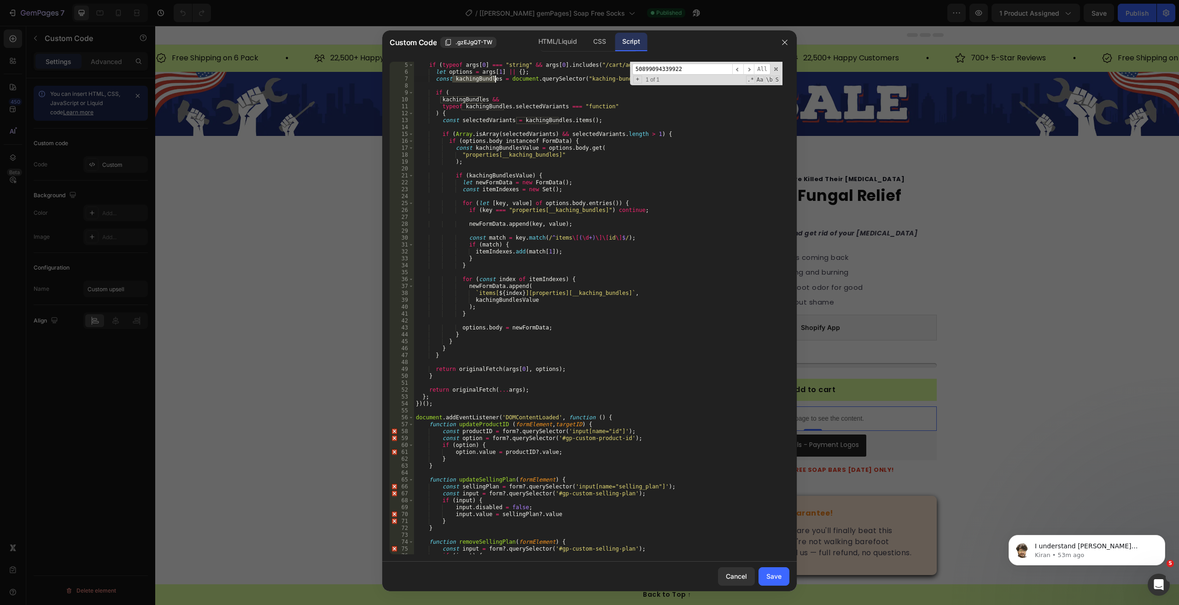
scroll to position [138, 0]
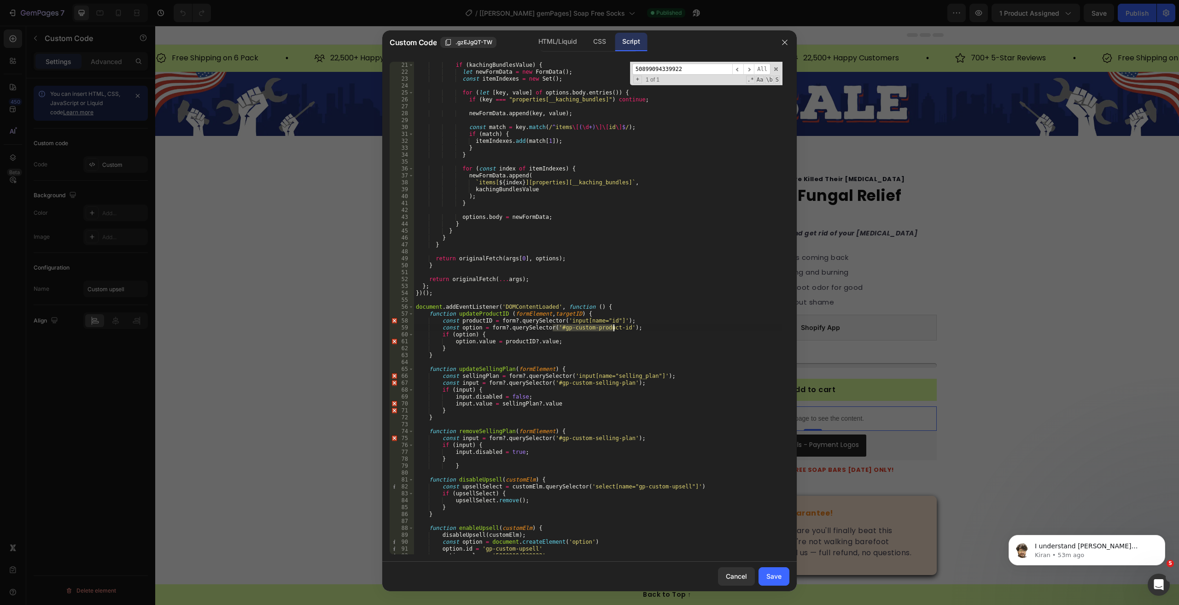
drag, startPoint x: 552, startPoint y: 330, endPoint x: 614, endPoint y: 327, distance: 62.2
click at [614, 327] on div "if ( kachingBundlesValue ) { let newFormData = new FormData ( ) ; const itemInd…" at bounding box center [598, 315] width 368 height 506
type textarea "const option = form?.querySelector('#gp-custom-product-id');"
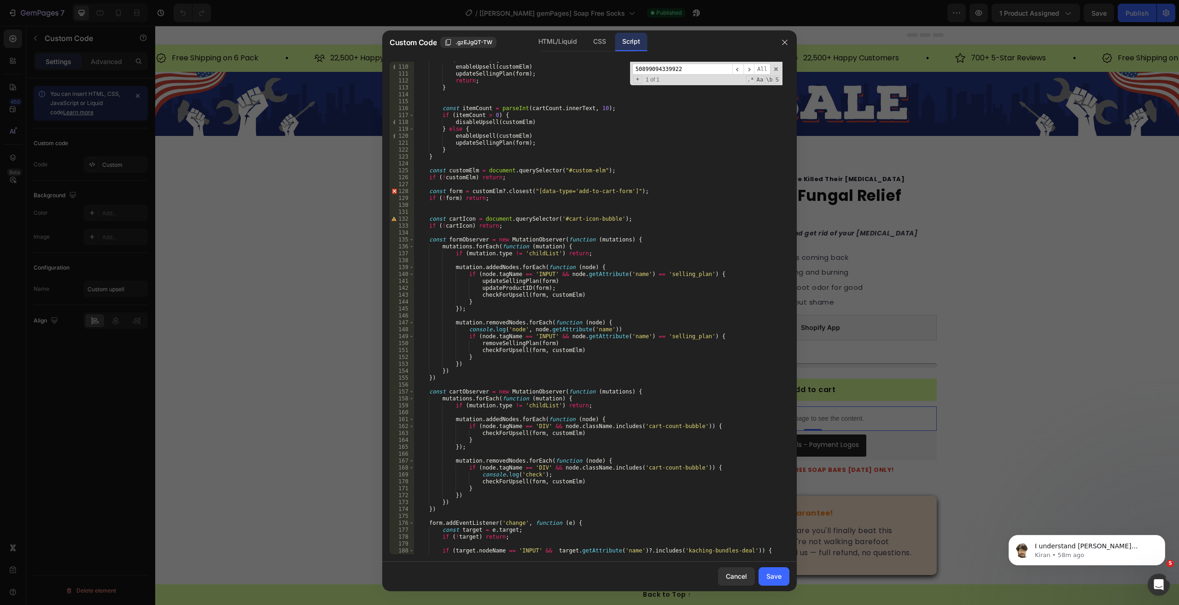
scroll to position [723, 0]
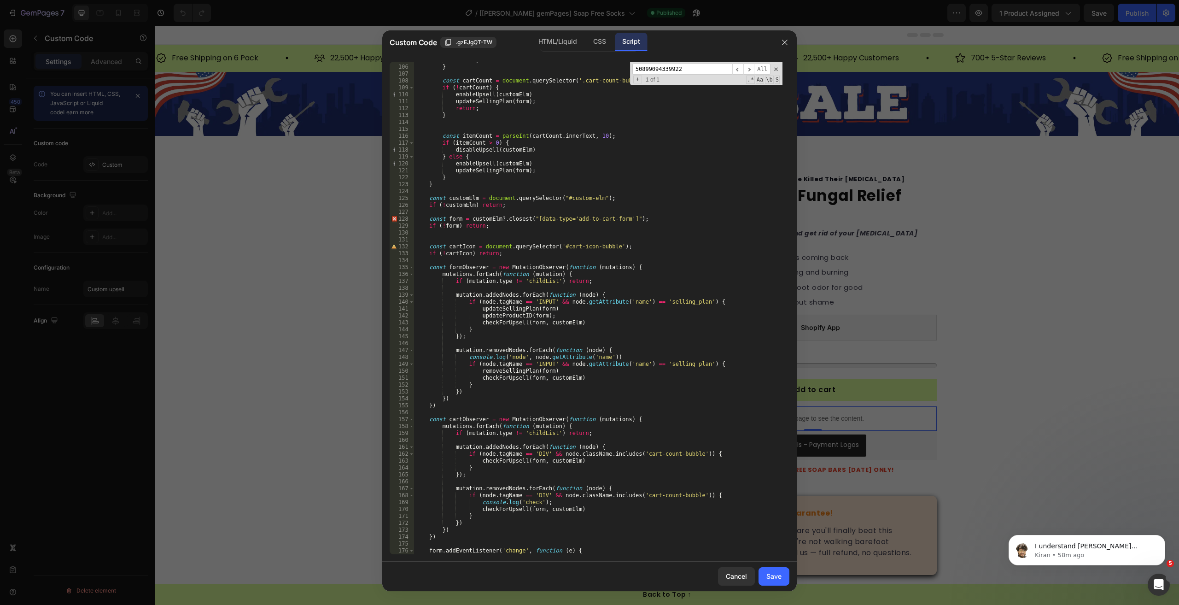
click at [833, 262] on div at bounding box center [589, 302] width 1179 height 605
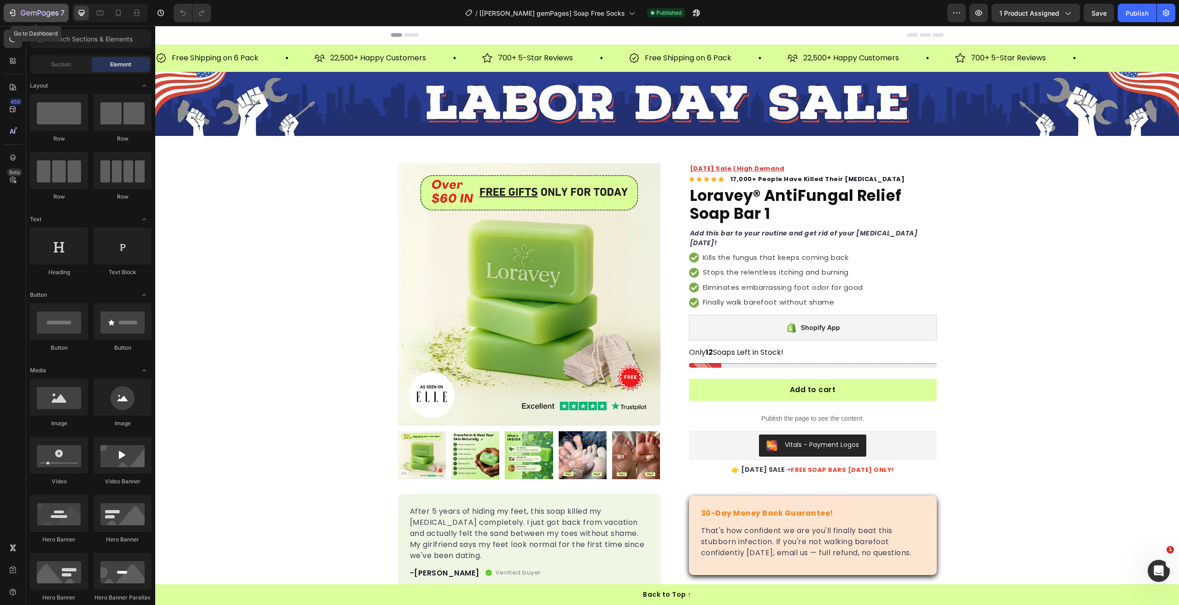
click at [21, 15] on icon "button" at bounding box center [40, 14] width 38 height 8
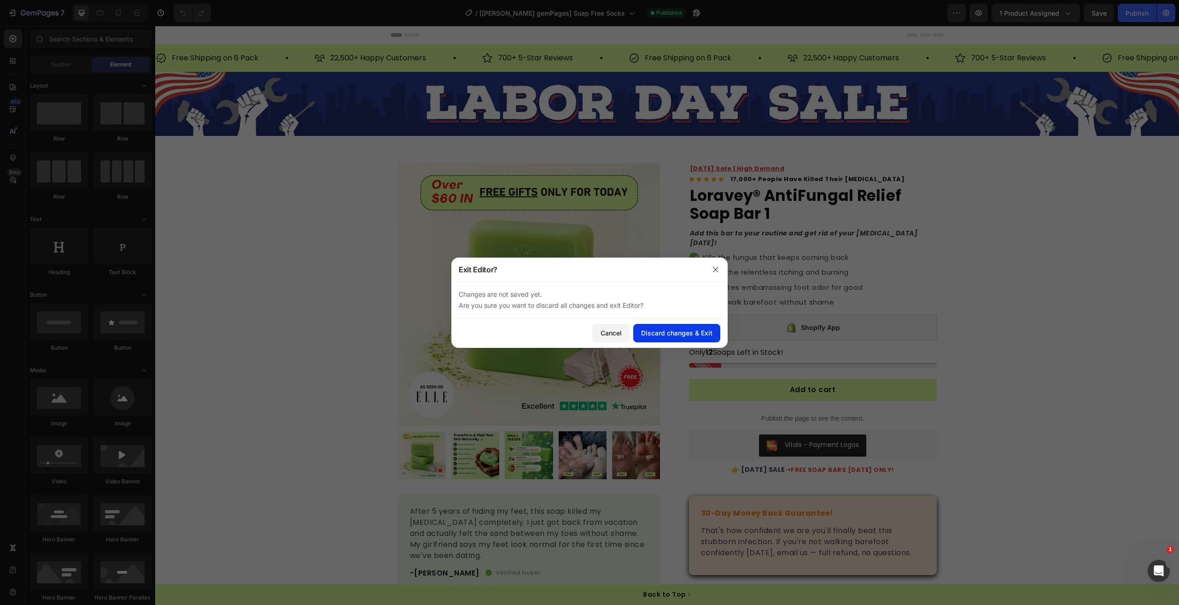
click at [682, 329] on div "Discard changes & Exit" at bounding box center [676, 333] width 71 height 10
